Goal: Communication & Community: Ask a question

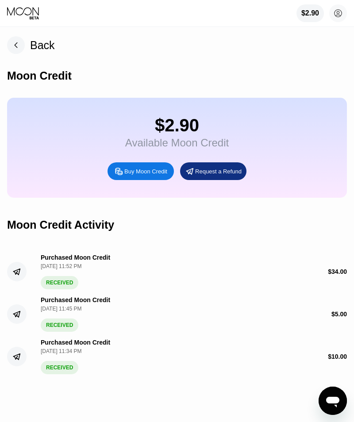
click at [336, 401] on icon "Open messaging window" at bounding box center [332, 402] width 13 height 11
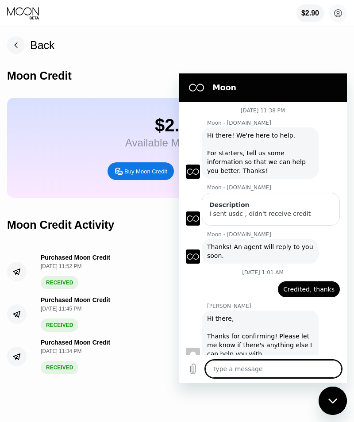
scroll to position [30, 0]
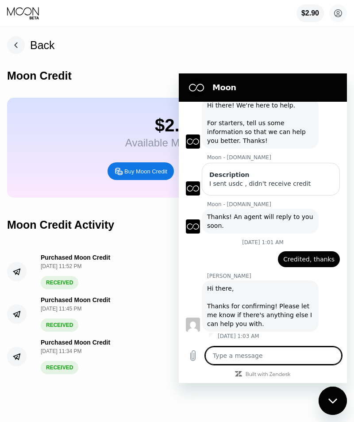
click at [267, 358] on textarea at bounding box center [273, 356] width 136 height 18
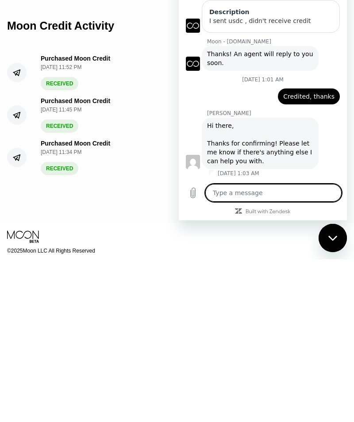
scroll to position [63, 0]
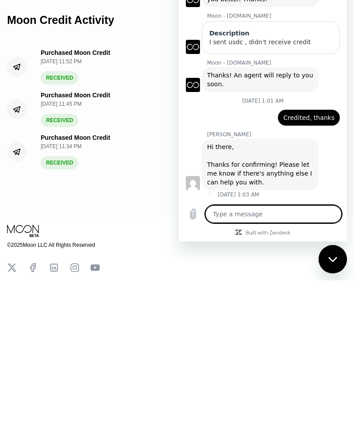
type textarea "J"
type textarea "x"
type textarea "Ju"
type textarea "x"
type textarea "J"
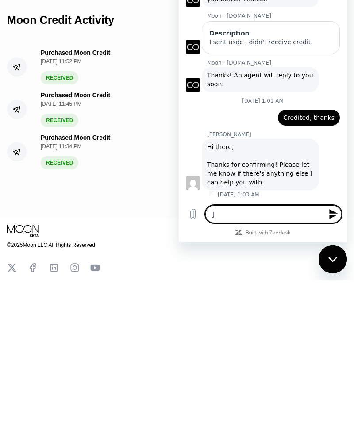
type textarea "x"
type textarea "H"
type textarea "x"
type textarea "Ha"
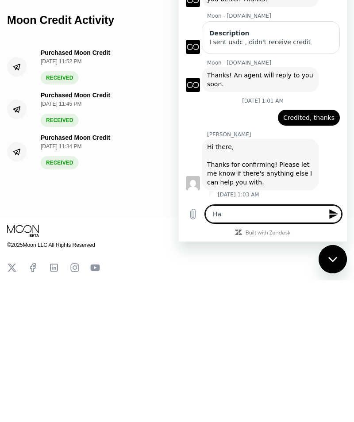
type textarea "x"
type textarea "Hav"
type textarea "x"
type textarea "Have"
type textarea "x"
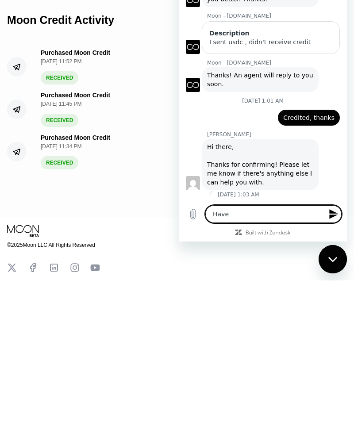
type textarea "Have a"
type textarea "x"
type textarea "Have a"
type textarea "x"
type textarea "Have a w"
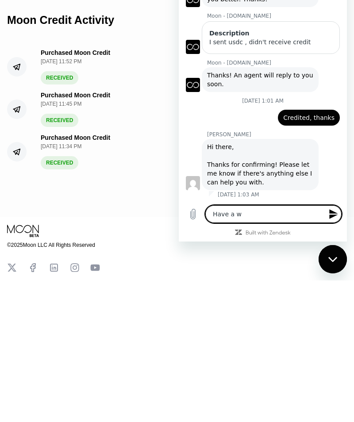
type textarea "x"
type textarea "Have a wu"
type textarea "x"
type textarea "Have a question"
type textarea "x"
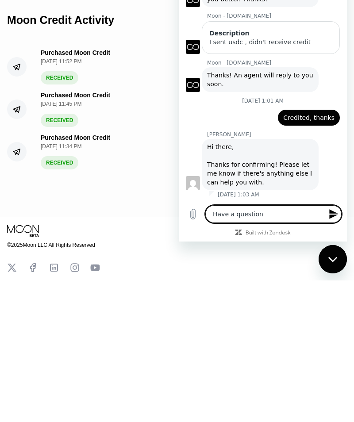
type textarea "Have a question i"
type textarea "x"
type textarea "Have a question if"
type textarea "x"
type textarea "Have a question if"
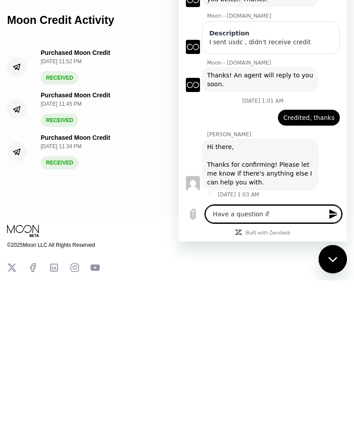
type textarea "x"
type textarea "Have a question if s"
type textarea "x"
type textarea "Have a question if so"
type textarea "x"
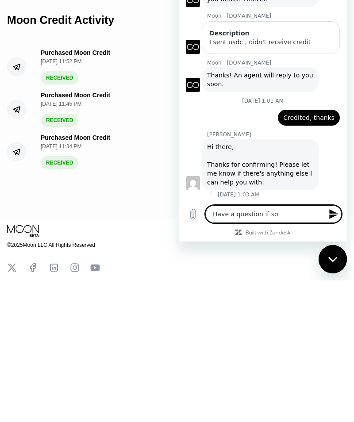
type textarea "Have a question if som"
type textarea "x"
type textarea "Have a question if some"
type textarea "x"
type textarea "Have a question if some"
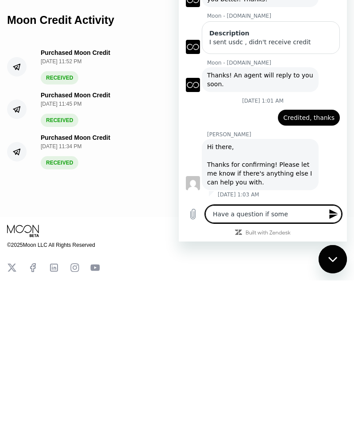
type textarea "x"
type textarea "Have a question if some d"
type textarea "x"
type textarea "Have a question if some do"
type textarea "x"
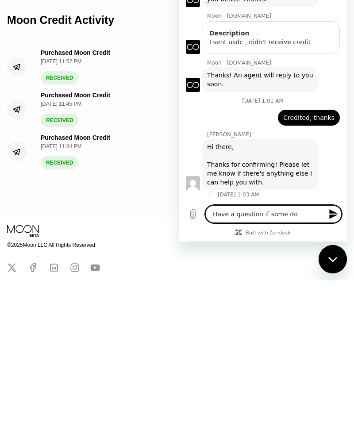
type textarea "Have a question if some dom"
type textarea "x"
type textarea "Have a question if some domo"
type textarea "x"
type textarea "Have a question if some domoa"
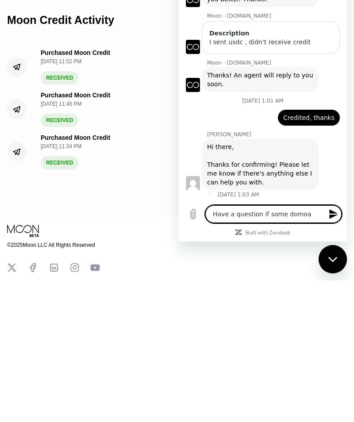
type textarea "x"
type textarea "Have a question if some domoan"
type textarea "x"
type textarea "Have a question if some company"
type textarea "x"
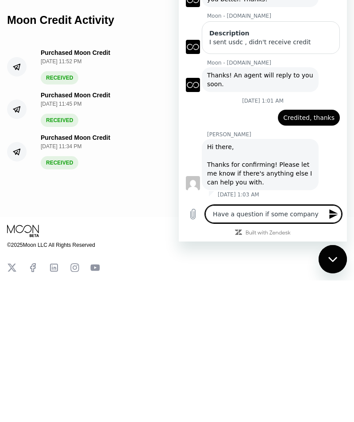
type textarea "Have a question if some company t"
type textarea "x"
type textarea "Have a question if some company th"
type textarea "x"
type textarea "Have a question if some company thw"
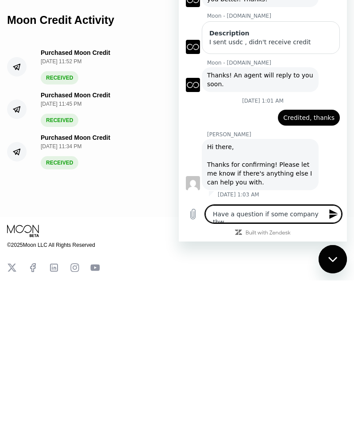
type textarea "x"
type textarea "Have a question if some company thwt"
type textarea "x"
type textarea "Have a question if some company that"
type textarea "x"
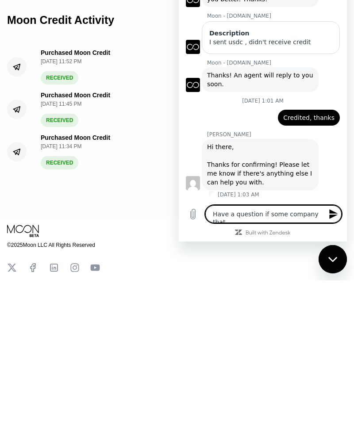
type textarea "Have a question if some company that c"
type textarea "x"
type textarea "Have a question if some company that ci"
type textarea "x"
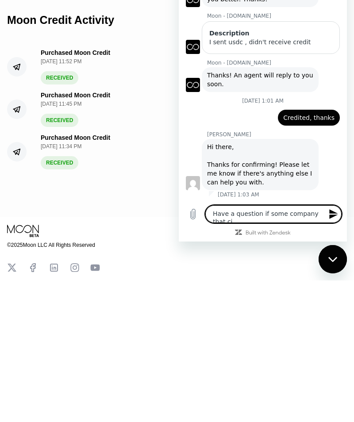
type textarea "Have a question if some company that ciu"
type textarea "x"
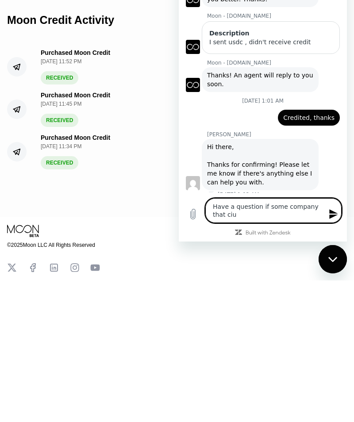
type textarea "Have a question if some company that [PERSON_NAME]"
type textarea "x"
type textarea "Have a question if some company that ciukd"
type textarea "x"
type textarea "Have a question if some company that couldn't"
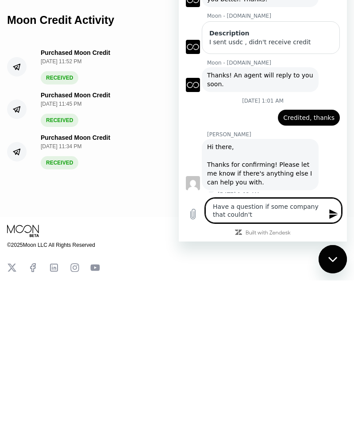
type textarea "x"
type textarea "Have a question if some company that couldn't d"
type textarea "x"
type textarea "Have a question if some company that couldn't de"
type textarea "x"
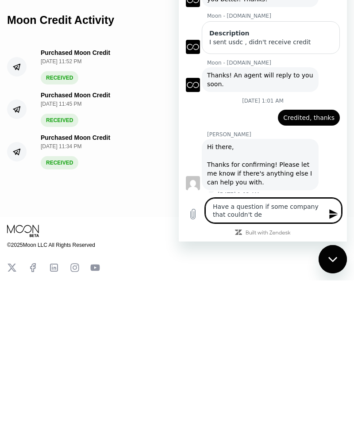
type textarea "Have a question if some company that couldn't del"
type textarea "x"
type textarea "Have a question if some company that couldn't deli"
type textarea "x"
type textarea "Have a question if some company that couldn't deliv"
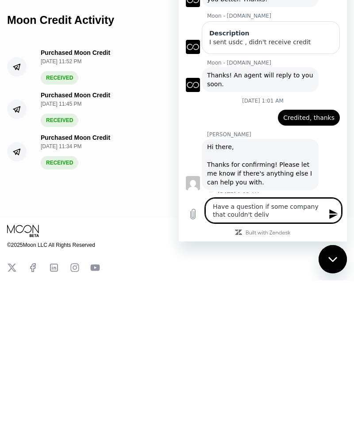
type textarea "x"
type textarea "Have a question if some company that couldn't deliver"
type textarea "x"
type textarea "Have a question if some company that couldn't deliver t"
type textarea "x"
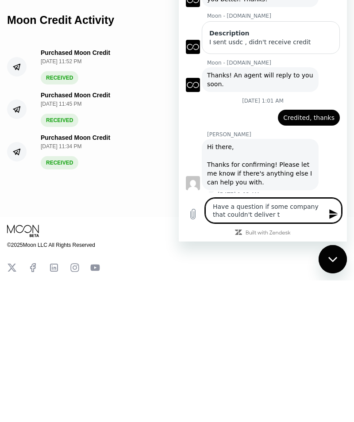
type textarea "Have a question if some company that couldn't deliver th"
type textarea "x"
type textarea "Have a question if some company that couldn't deliver the"
type textarea "x"
type textarea "Have a question if some company that couldn't deliver the"
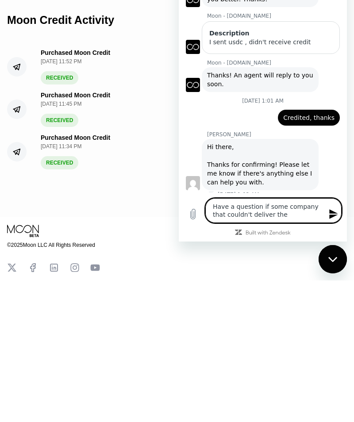
type textarea "x"
type textarea "Have a question if some company that couldn't deliver the i"
type textarea "x"
type textarea "Have a question if some company that couldn't deliver the ir"
type textarea "x"
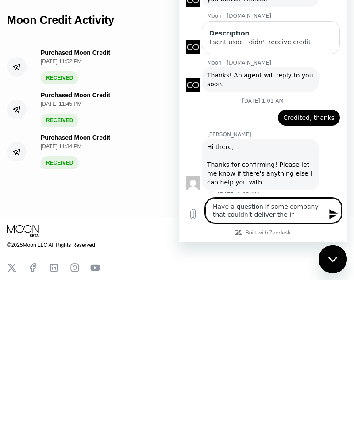
type textarea "Have a question if some company that couldn't deliver the ird"
type textarea "x"
type textarea "Have a question if some company that couldn't deliver the irde"
type textarea "x"
type textarea "Have a question if some company that couldn't deliver the irder"
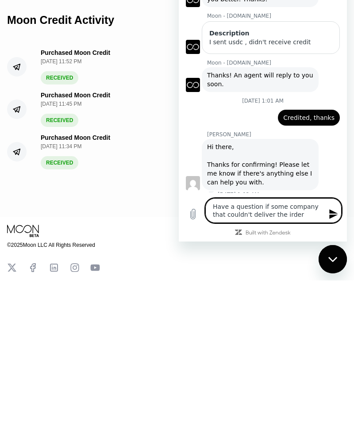
type textarea "x"
type textarea "Have a question if some company that couldn't deliver the order"
type textarea "x"
type textarea "Have a question if some company that couldn't deliver the order s"
type textarea "x"
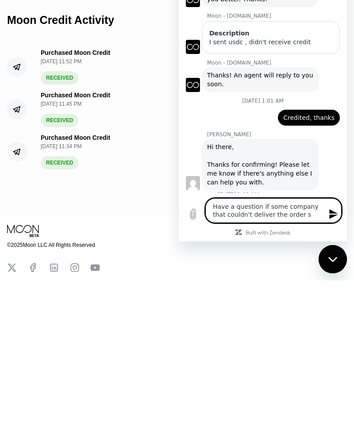
type textarea "Have a question if some company that couldn't deliver the order sn"
type textarea "x"
type textarea "Have a question if some company that couldn't deliver the order snd"
type textarea "x"
type textarea "Have a question if some company that couldn't deliver the order and"
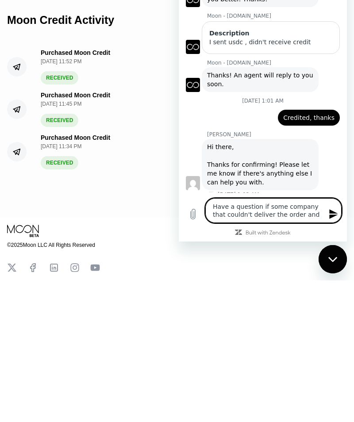
type textarea "x"
type textarea "Have a question if some company that couldn't deliver the order and g"
type textarea "x"
type textarea "Have a question if some company that couldn't deliver the order and gi"
type textarea "x"
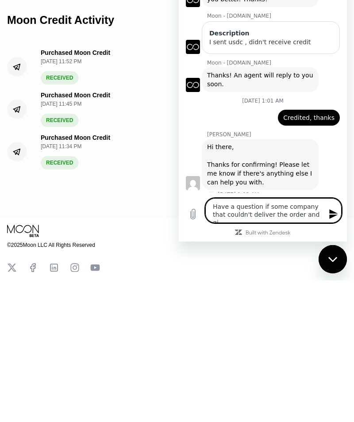
type textarea "Have a question if some company that couldn't deliver the order and giv"
type textarea "x"
type textarea "Have a question if some company that couldn't deliver the order and give"
type textarea "x"
type textarea "Have a question if some company that couldn't deliver the order and give"
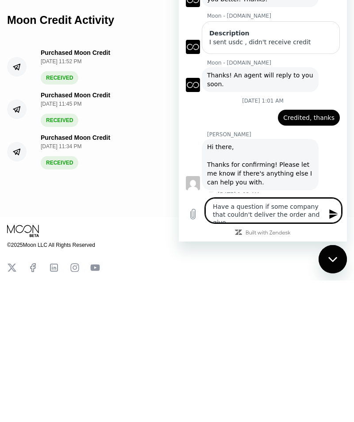
type textarea "x"
type textarea "Have a question if some company that couldn't deliver the order and give r"
type textarea "x"
type textarea "Have a question if some company that couldn't deliver the order and give re"
type textarea "x"
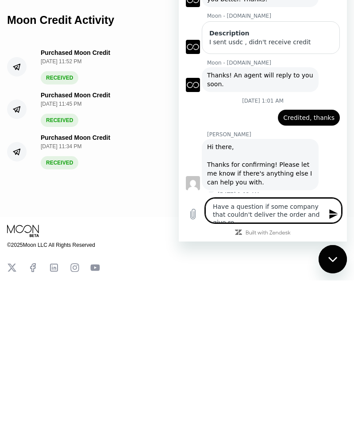
type textarea "Have a question if some company that couldn't deliver the order and give ref"
type textarea "x"
type textarea "Have a question if some company that couldn't deliver the order and give refu"
type textarea "x"
type textarea "Have a question if some company that couldn't deliver the order and give refund"
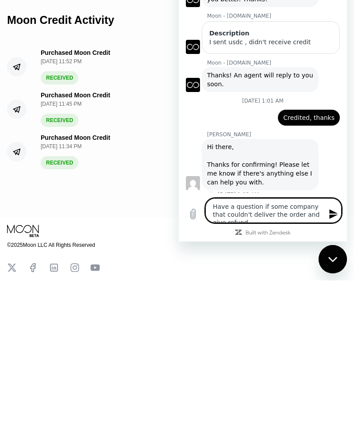
type textarea "x"
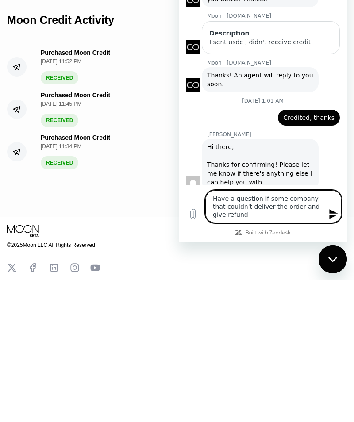
type textarea "Have a question if some company that couldn't deliver the order and give refund…"
type textarea "x"
type textarea "Have a question if some company that couldn't deliver the order and give refund…"
type textarea "x"
type textarea "Have a question if some company that couldn't deliver the order and give refund…"
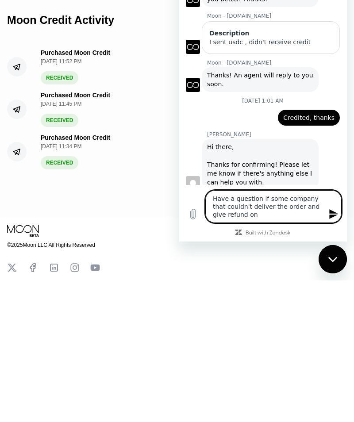
type textarea "x"
type textarea "Have a question if some company that couldn't deliver the order and give refund…"
type textarea "x"
type textarea "Have a question if some company that couldn't deliver the order and give refund…"
type textarea "x"
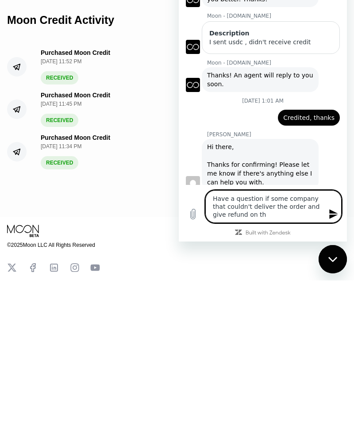
type textarea "Have a question if some company that couldn't deliver the order and give refund…"
type textarea "x"
type textarea "Have a question if some company that couldn't deliver the order and give refund…"
type textarea "x"
type textarea "Have a question if some company that couldn't deliver the order and give refund…"
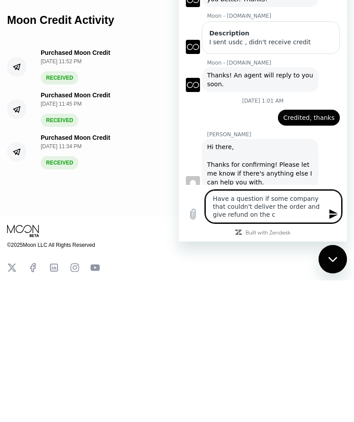
type textarea "x"
type textarea "Have a question if some company that couldn't deliver the order and give refund…"
type textarea "x"
type textarea "Have a question if some company that couldn't deliver the order and give refund…"
type textarea "x"
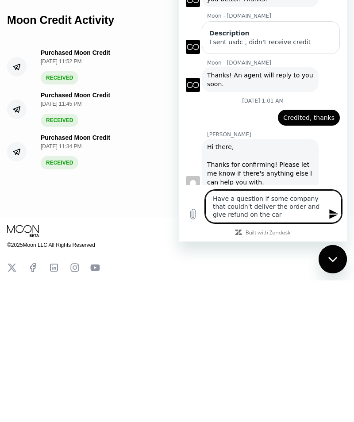
type textarea "Have a question if some company that couldn't deliver the order and give refund…"
type textarea "x"
type textarea "Have a question if some company that couldn't deliver the order and give refund…"
type textarea "x"
type textarea "Have a question if some company that couldn't deliver the order and give refund…"
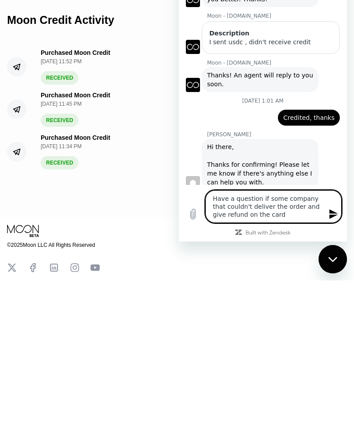
type textarea "x"
type textarea "Have a question if some company that couldn't deliver the order and give refund…"
type textarea "x"
type textarea "Have a question if some company that couldn't deliver the order and give refund…"
type textarea "x"
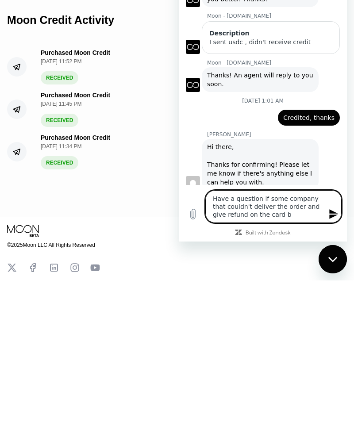
type textarea "Have a question if some company that couldn't deliver the order and give refund…"
type textarea "x"
type textarea "Have a question if some company that couldn't deliver the order and give refund…"
type textarea "x"
type textarea "Have a question if some company that couldn't deliver the order and give refund…"
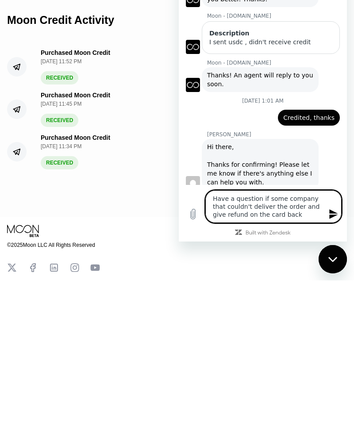
type textarea "x"
type textarea "Have a question if some company that couldn't deliver the order and give refund…"
type textarea "x"
click at [250, 214] on textarea "Have a question if some company that couldn't deliver the order and give refund…" at bounding box center [273, 206] width 136 height 33
type textarea "Have a question if some company that couldn't deliver the order and give refund…"
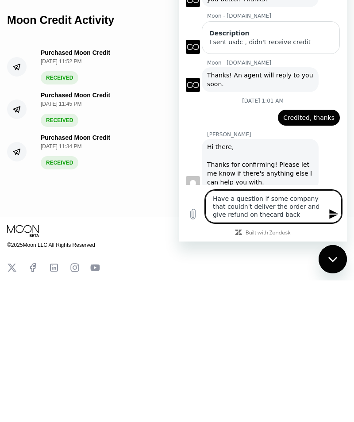
type textarea "x"
type textarea "Have a question if some company that couldn't deliver the order and give refund…"
type textarea "x"
type textarea "Have a question if some company that couldn't deliver the order and give refund…"
type textarea "x"
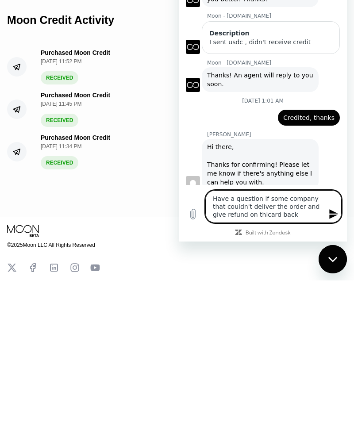
type textarea "Have a question if some company that couldn't deliver the order and give refund…"
type textarea "x"
type textarea "Have a question if some company that couldn't deliver the order and give refund…"
type textarea "x"
click at [289, 216] on textarea "Have a question if some company that couldn't deliver the order and give refund…" at bounding box center [273, 206] width 136 height 33
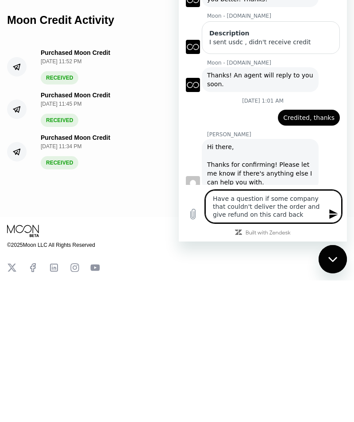
type textarea "Have a question if some company that couldn't deliver the order and give refund…"
type textarea "x"
type textarea "Have a question if some company that couldn't deliver the order and give refund…"
type textarea "x"
type textarea "Have a question if some company that couldn't deliver the order and give refund…"
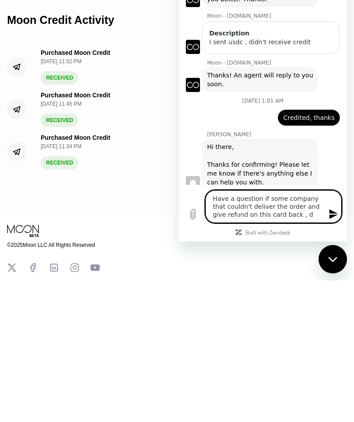
type textarea "x"
type textarea "Have a question if some company that couldn't deliver the order and give refund…"
type textarea "x"
type textarea "Have a question if some company that couldn't deliver the order and give refund…"
type textarea "x"
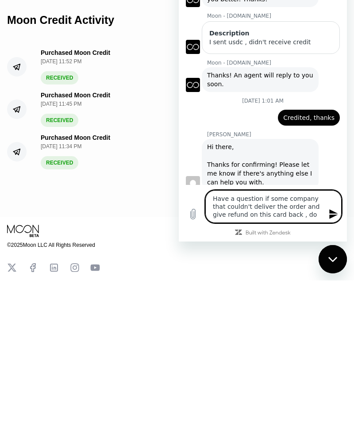
type textarea "Have a question if some company that couldn't deliver the order and give refund…"
type textarea "x"
type textarea "Have a question if some company that couldn't deliver the order and give refund…"
type textarea "x"
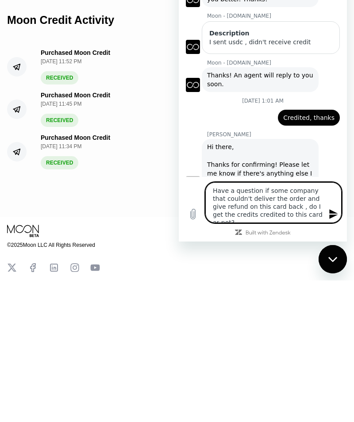
click at [336, 222] on div "Type a message Have a question if some company that couldn't deliver the order …" at bounding box center [273, 202] width 136 height 41
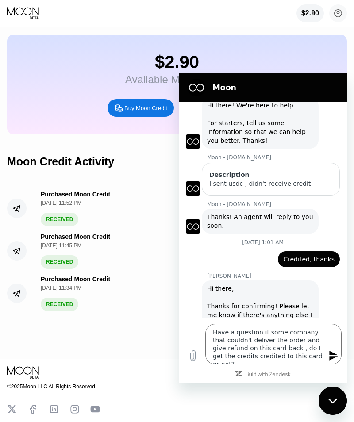
scroll to position [53, 0]
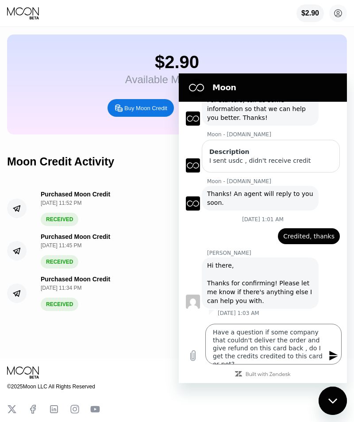
click at [334, 355] on icon "Send message" at bounding box center [333, 355] width 11 height 11
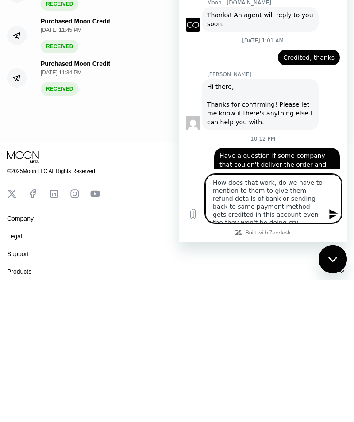
scroll to position [4, 0]
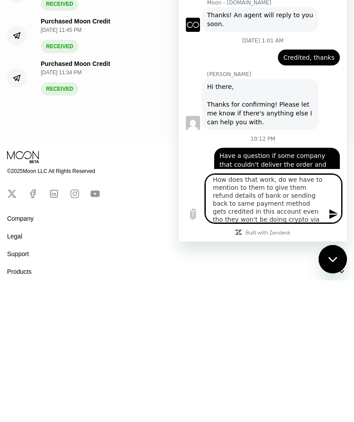
click at [332, 217] on icon "Send message" at bounding box center [333, 214] width 8 height 10
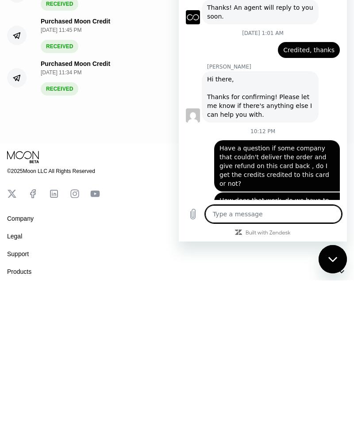
scroll to position [151, 0]
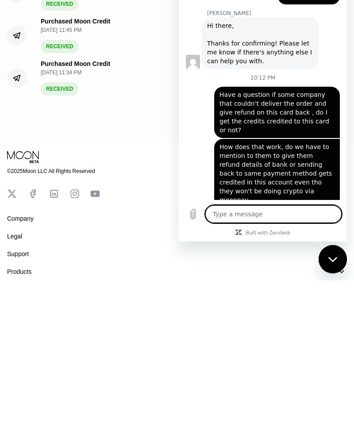
click at [333, 260] on icon "Close messaging window" at bounding box center [332, 258] width 9 height 5
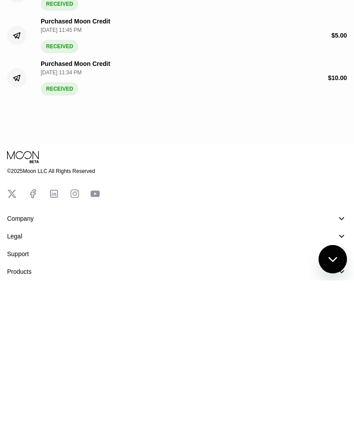
scroll to position [137, 0]
